Goal: Navigation & Orientation: Find specific page/section

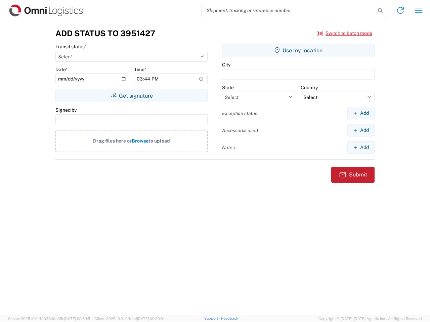
click at [288, 10] on input "search" at bounding box center [288, 10] width 174 height 13
click at [380, 11] on icon at bounding box center [379, 10] width 9 height 9
click at [400, 10] on icon at bounding box center [400, 10] width 11 height 11
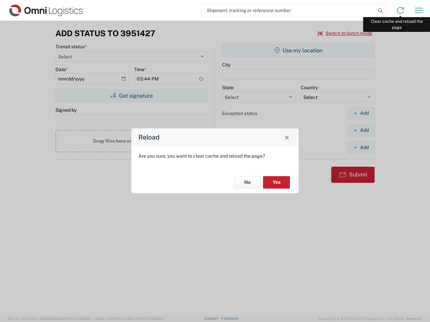
click at [418, 10] on div "Reload Are you sure, you want to clear cache and reload the page? No Yes" at bounding box center [215, 161] width 430 height 322
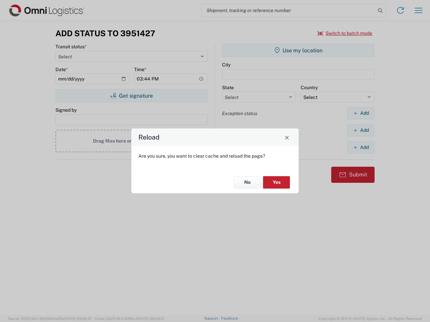
click at [345, 33] on div "Reload Are you sure, you want to clear cache and reload the page? No Yes" at bounding box center [215, 161] width 430 height 322
click at [131, 96] on div "Reload Are you sure, you want to clear cache and reload the page? No Yes" at bounding box center [215, 161] width 430 height 322
click at [298, 50] on div "Reload Are you sure, you want to clear cache and reload the page? No Yes" at bounding box center [215, 161] width 430 height 322
click at [361, 113] on div "Reload Are you sure, you want to clear cache and reload the page? No Yes" at bounding box center [215, 161] width 430 height 322
click at [361, 130] on div "Reload Are you sure, you want to clear cache and reload the page? No Yes" at bounding box center [215, 161] width 430 height 322
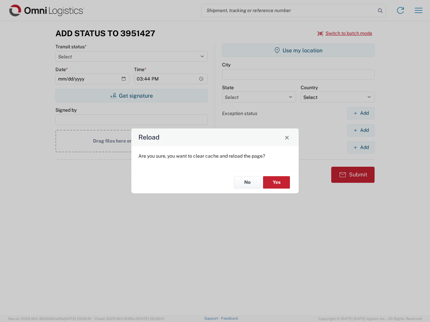
click at [361, 147] on div "Reload Are you sure, you want to clear cache and reload the page? No Yes" at bounding box center [215, 161] width 430 height 322
